Goal: Task Accomplishment & Management: Complete application form

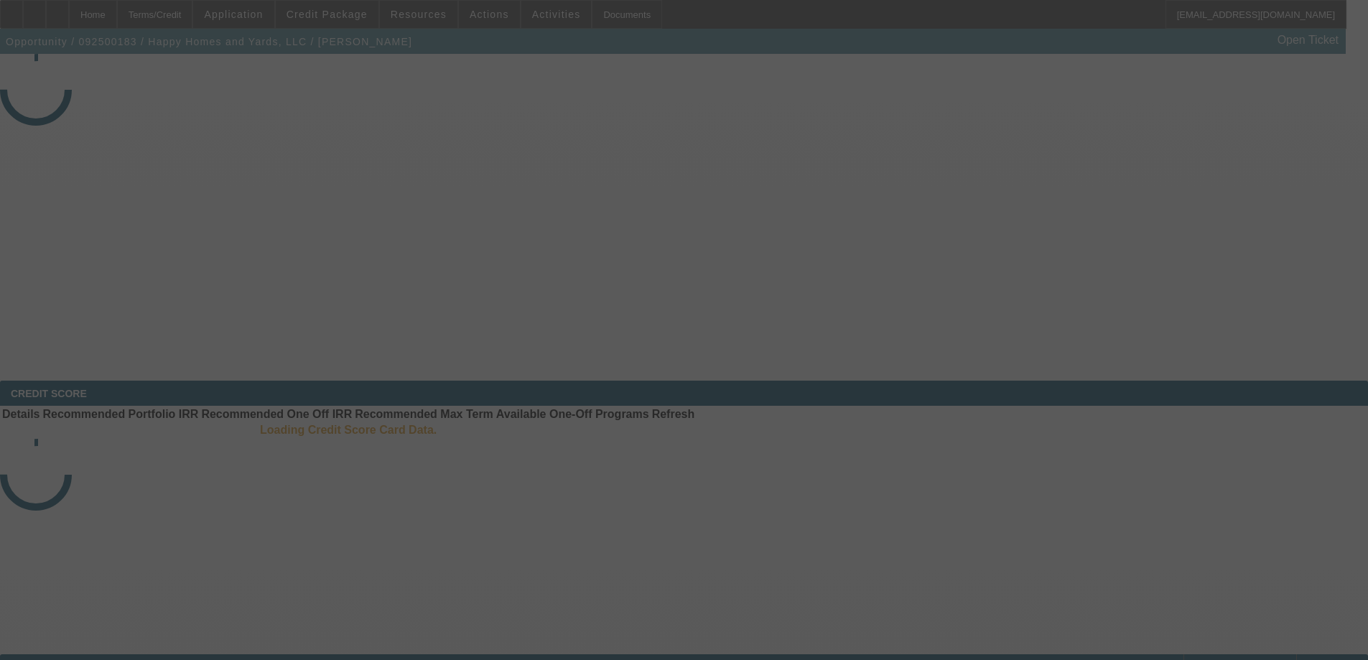
select select "3"
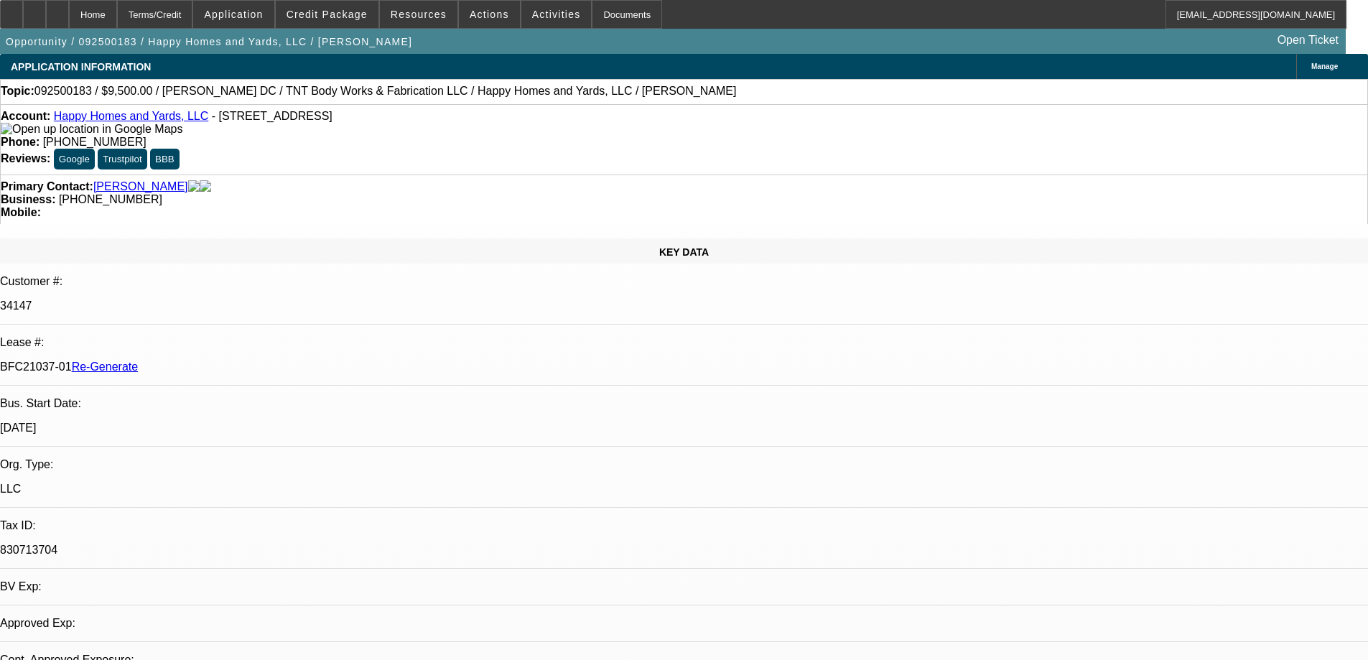
select select "0"
select select "6"
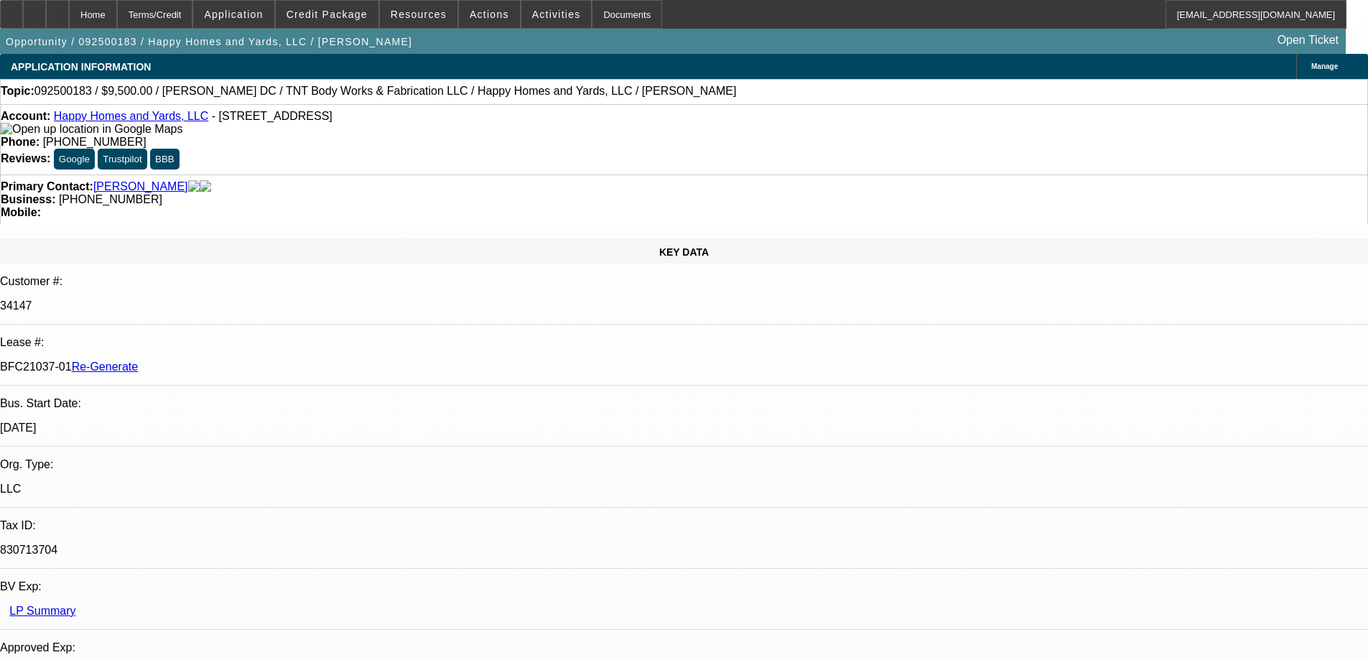
click at [405, 11] on span "Resources" at bounding box center [419, 14] width 56 height 11
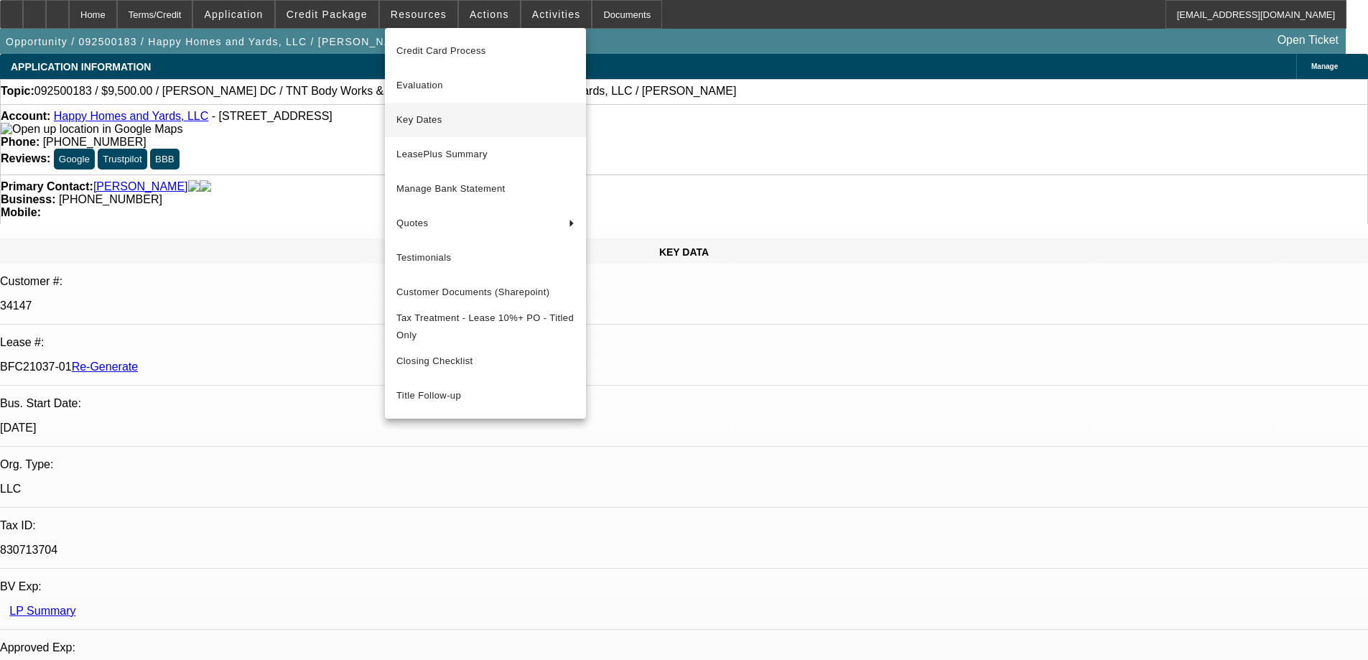
click at [402, 126] on span "Key Dates" at bounding box center [485, 119] width 178 height 17
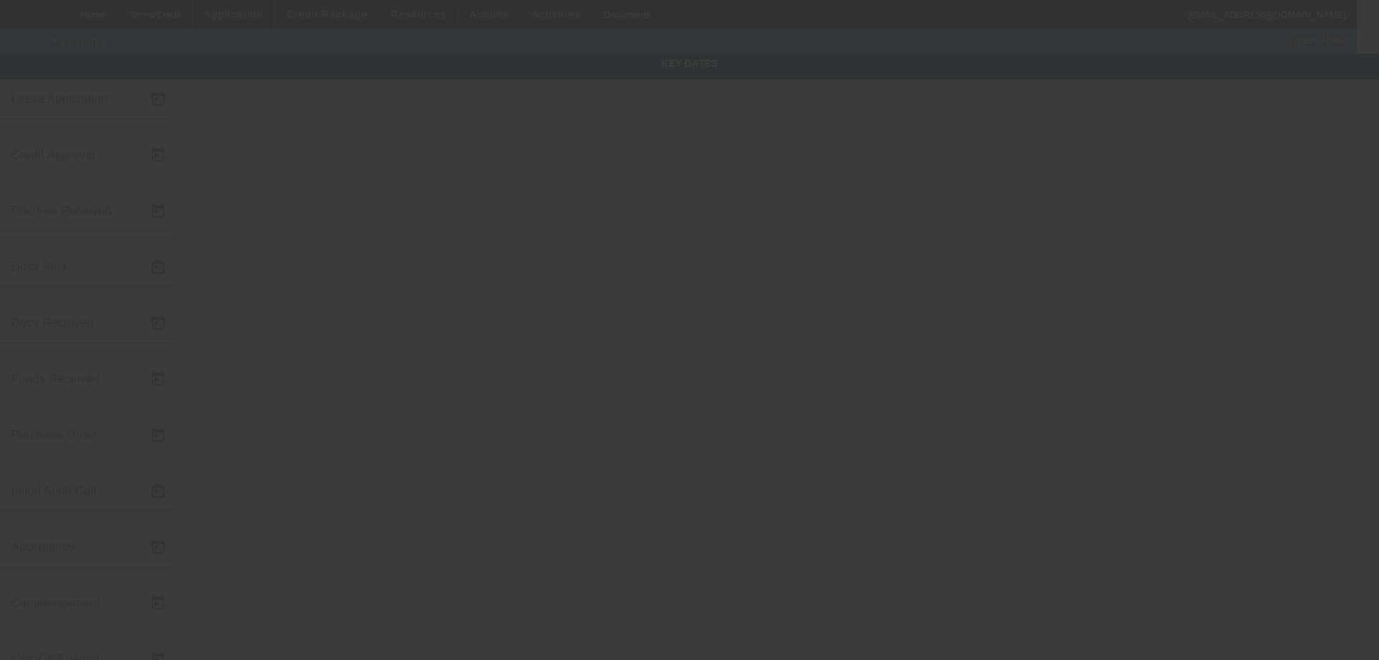
type input "[DATE]"
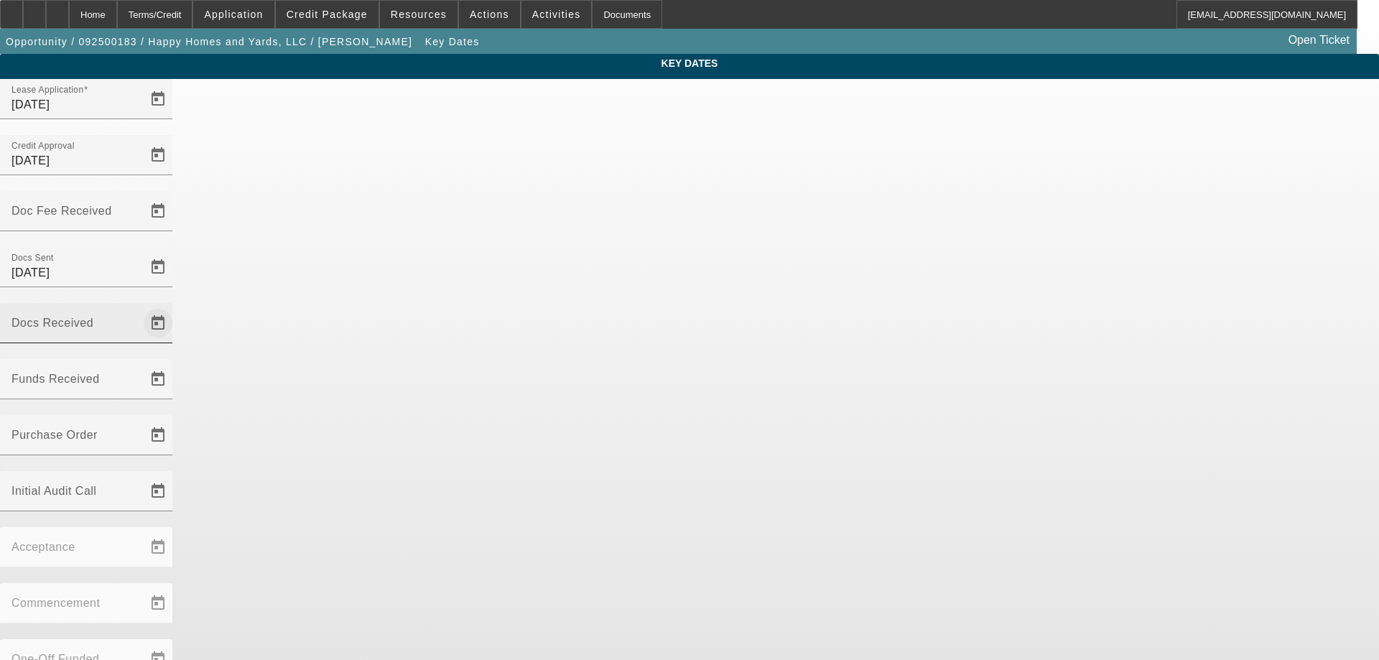
click at [175, 306] on span "Open calendar" at bounding box center [158, 323] width 34 height 34
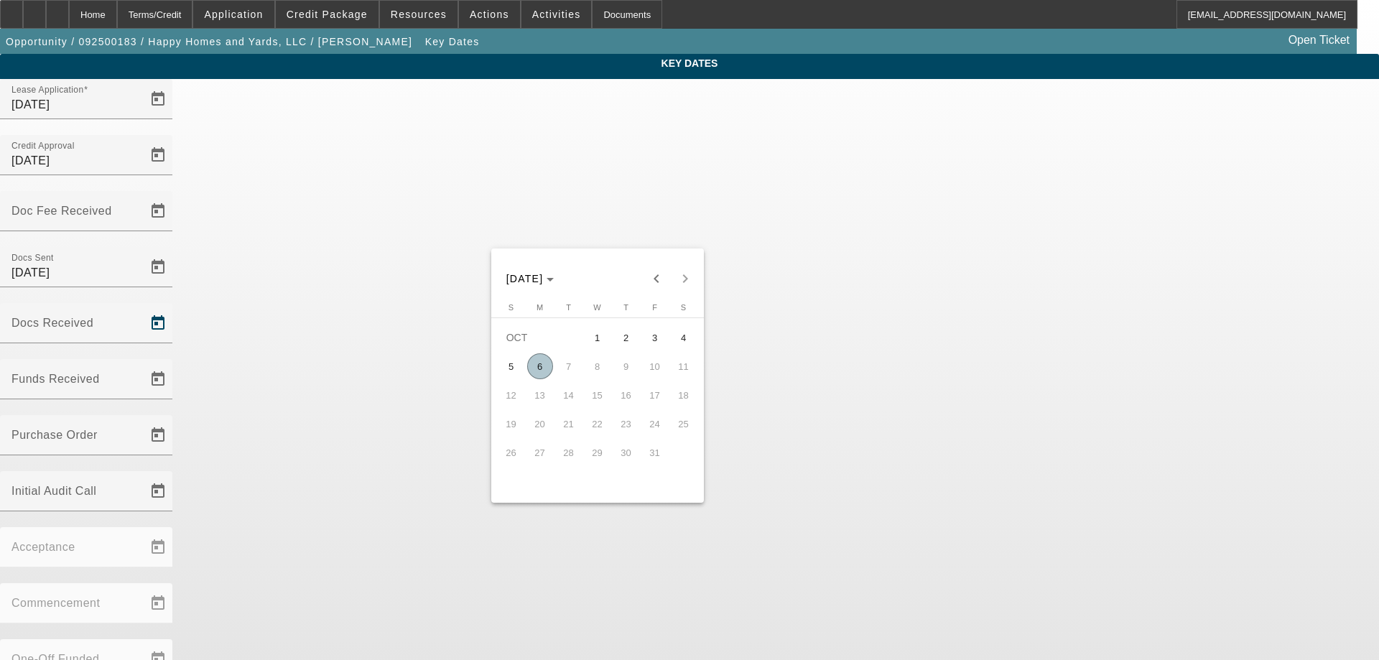
click at [535, 374] on span "6" at bounding box center [540, 366] width 26 height 26
type input "[DATE]"
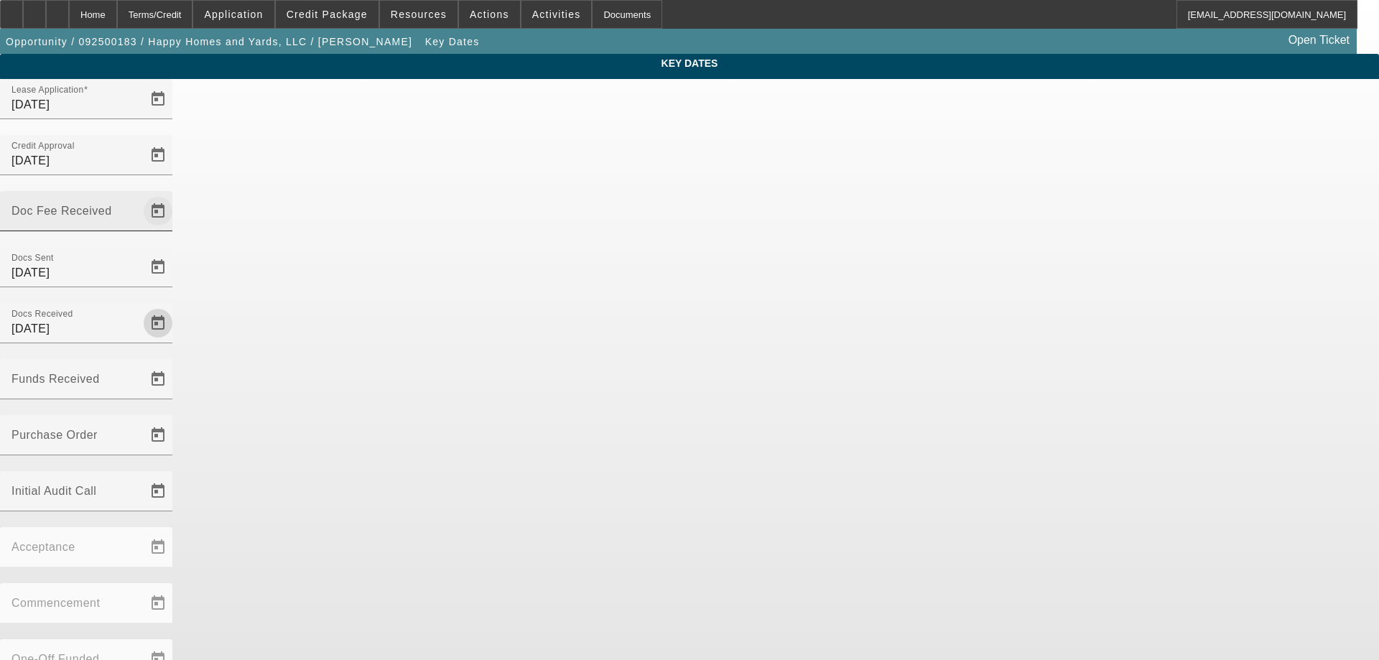
click at [175, 194] on span "Open calendar" at bounding box center [158, 211] width 34 height 34
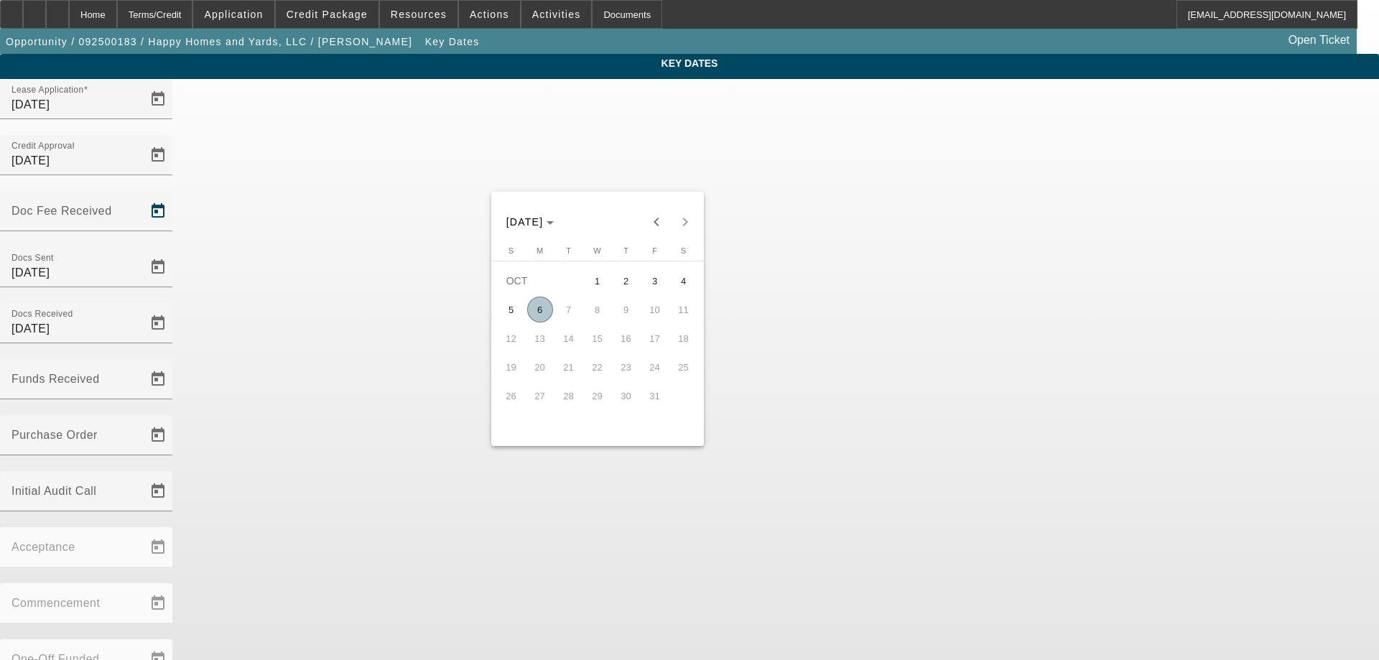
click at [548, 309] on span "6" at bounding box center [540, 310] width 26 height 26
type input "[DATE]"
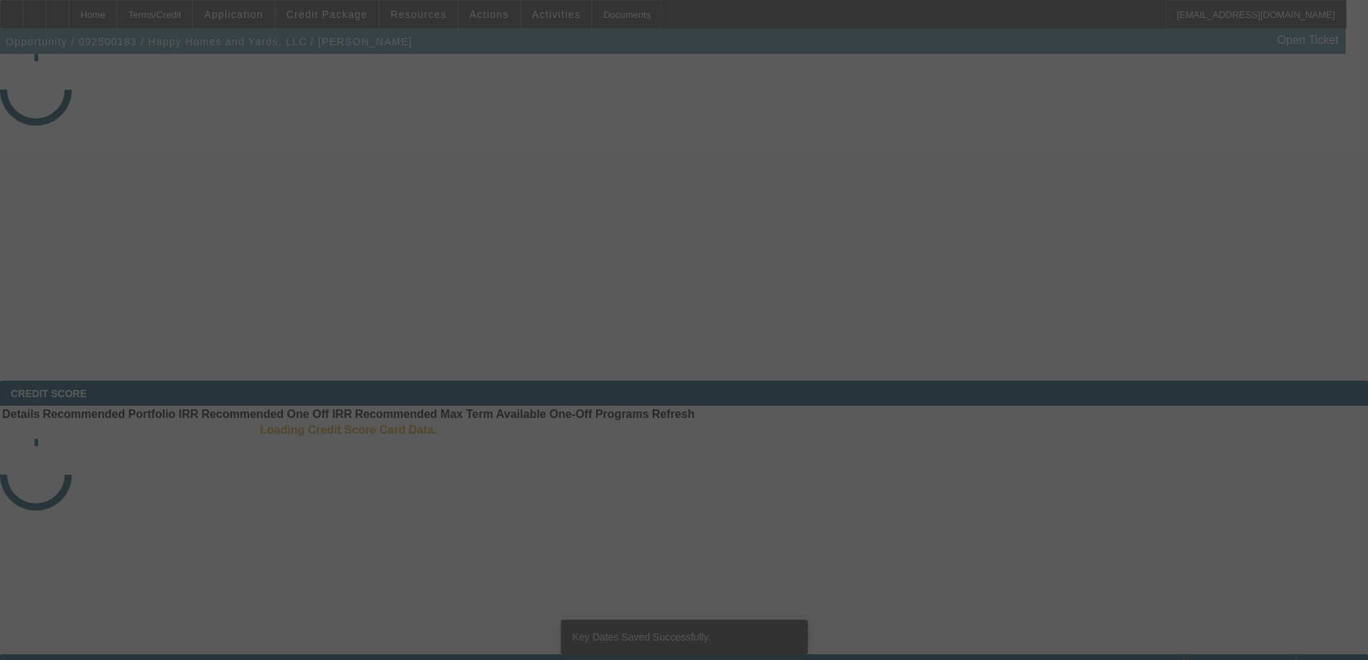
select select "3"
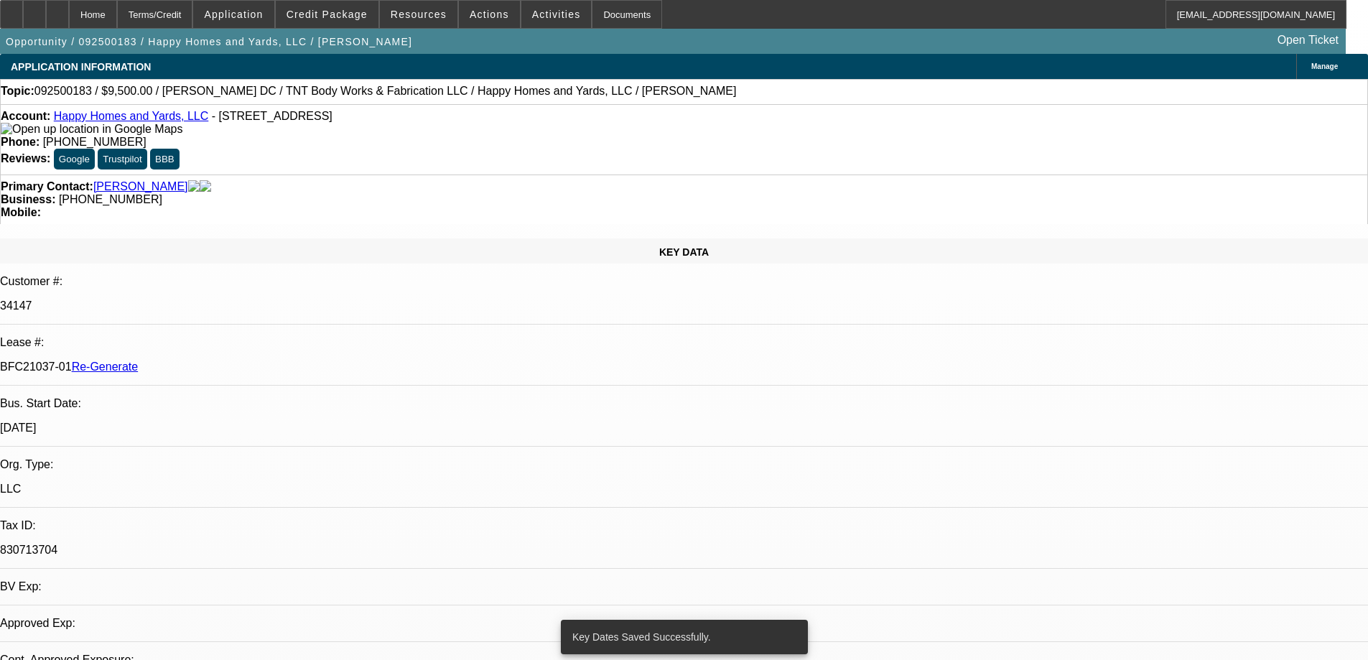
select select "0"
select select "6"
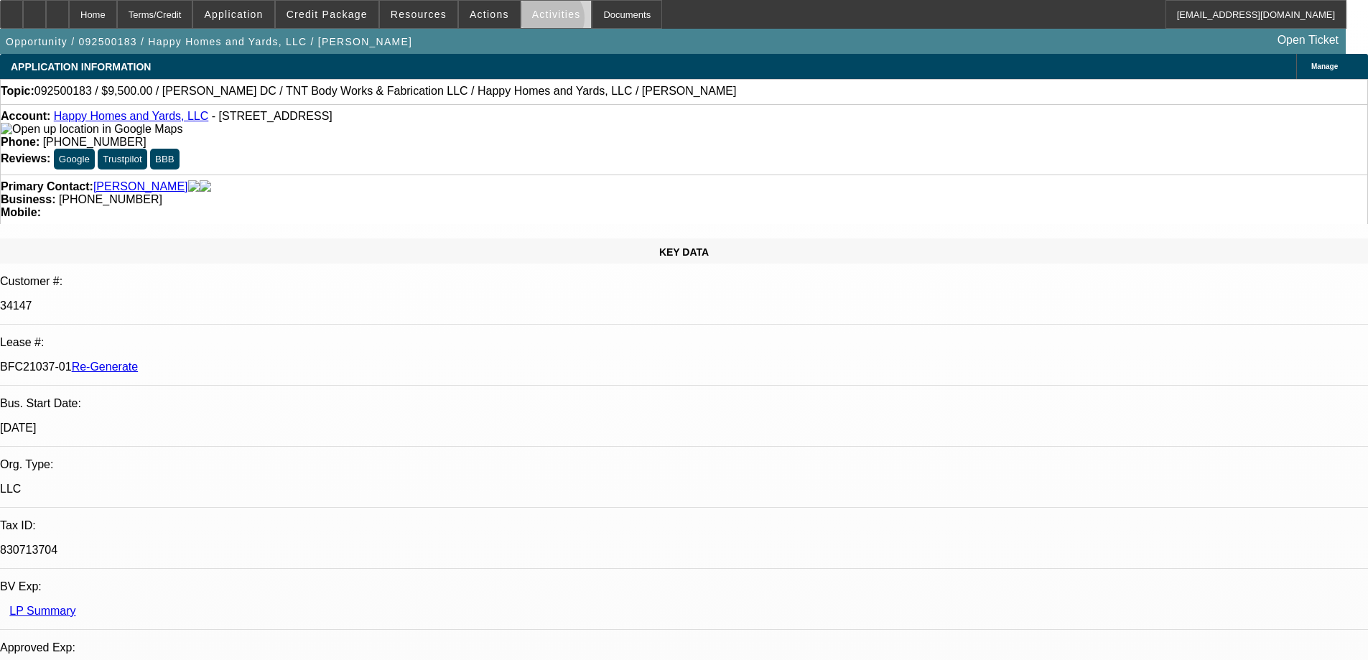
click at [536, 22] on span at bounding box center [556, 14] width 70 height 34
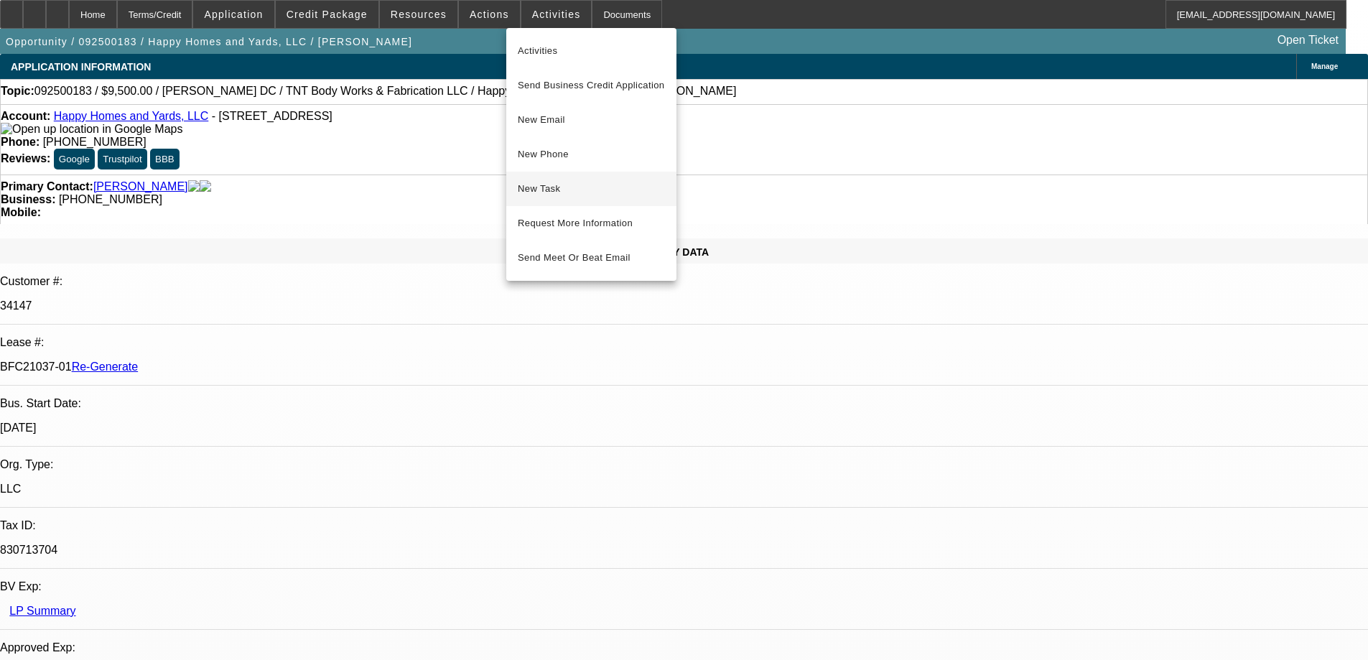
click at [538, 179] on button "New Task" at bounding box center [591, 189] width 170 height 34
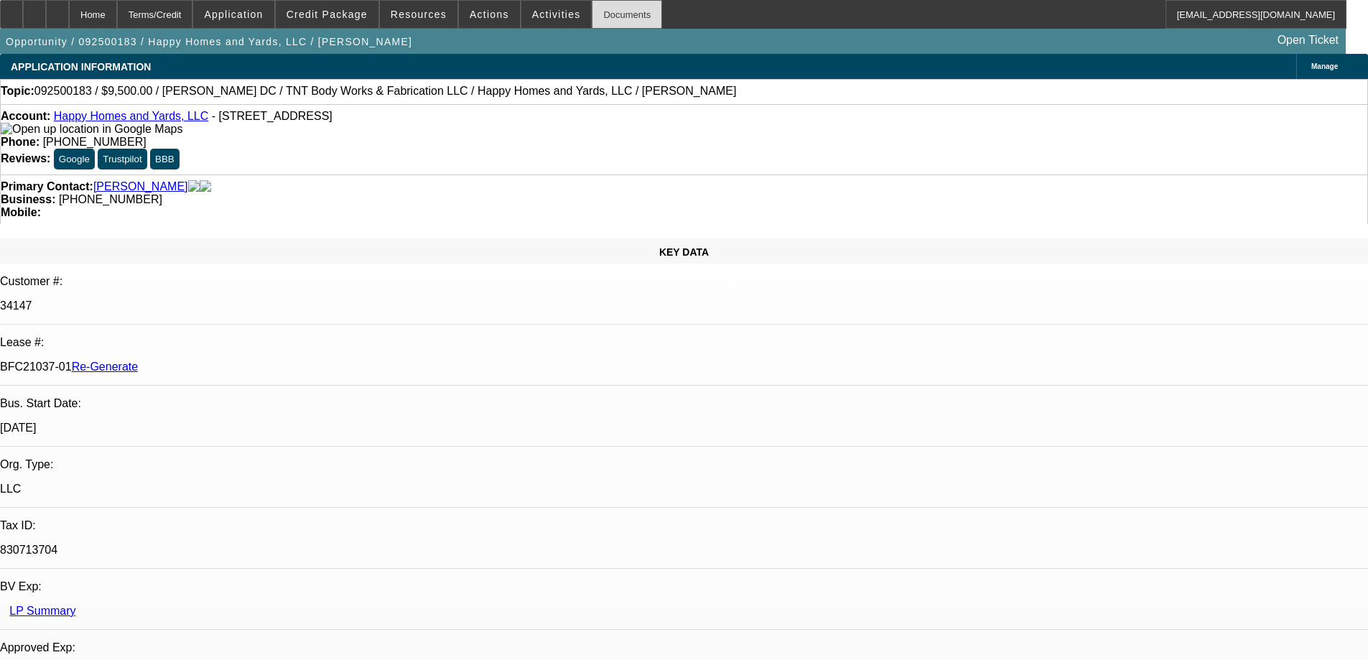
click at [600, 18] on div "Documents" at bounding box center [627, 14] width 70 height 29
click at [317, 20] on span at bounding box center [327, 14] width 103 height 34
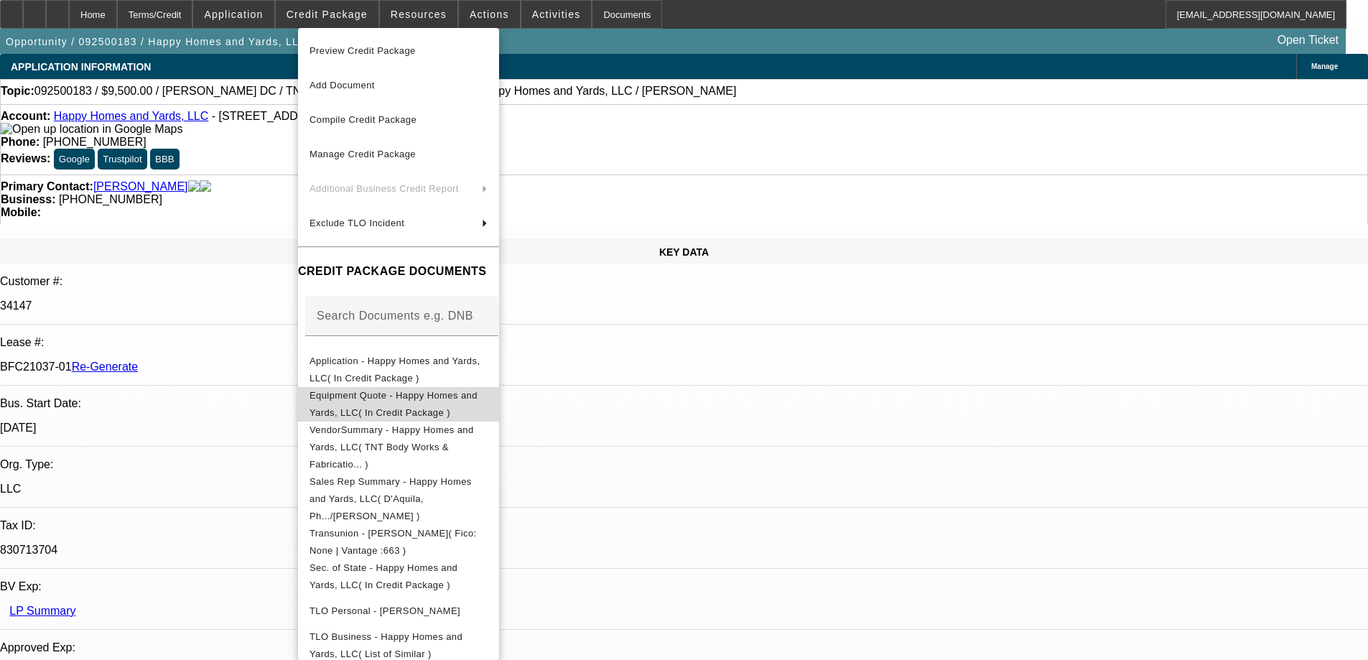
click at [401, 401] on span "Equipment Quote - Happy Homes and Yards, LLC( In Credit Package )" at bounding box center [393, 404] width 168 height 28
